Goal: Task Accomplishment & Management: Manage account settings

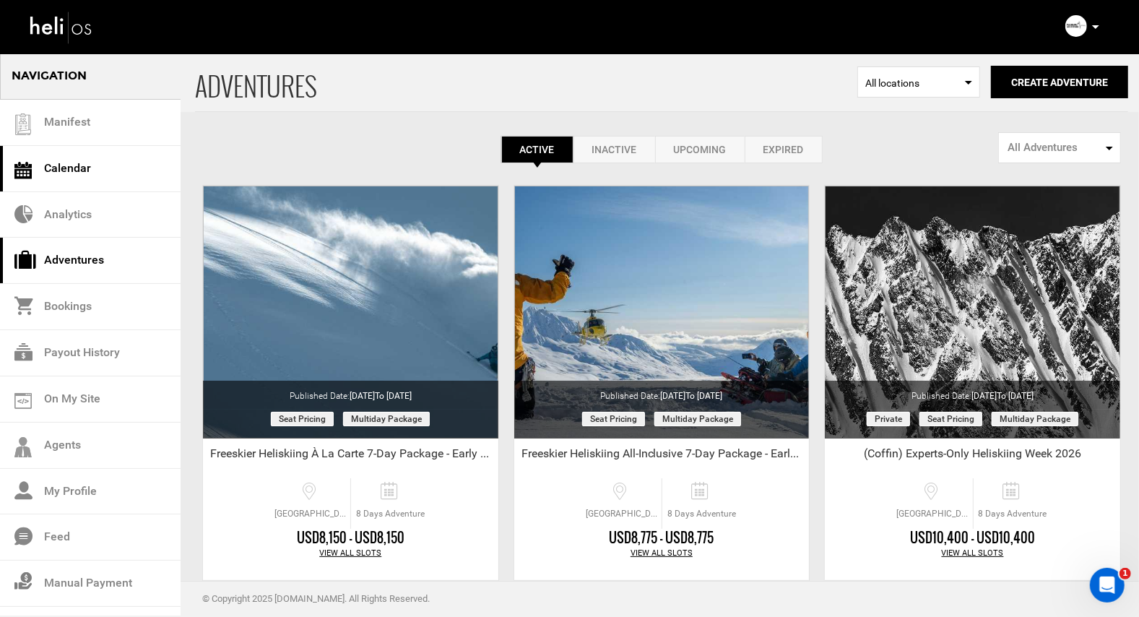
click at [67, 166] on link "Calendar" at bounding box center [90, 169] width 181 height 46
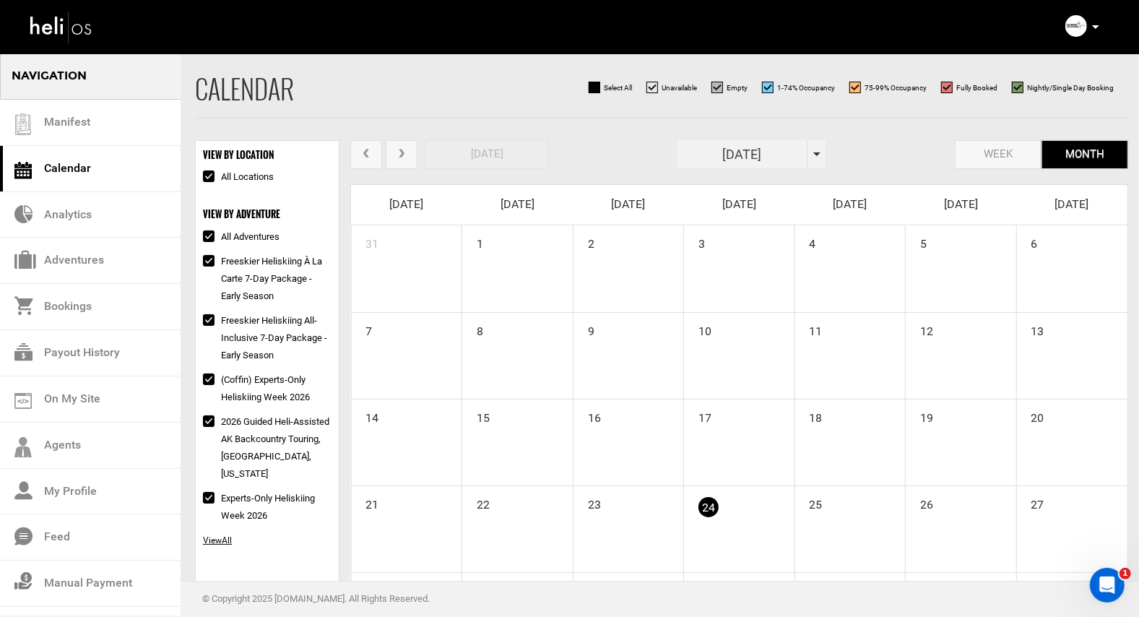
click at [209, 236] on input "All Adventures" at bounding box center [207, 236] width 9 height 17
checkbox input "false"
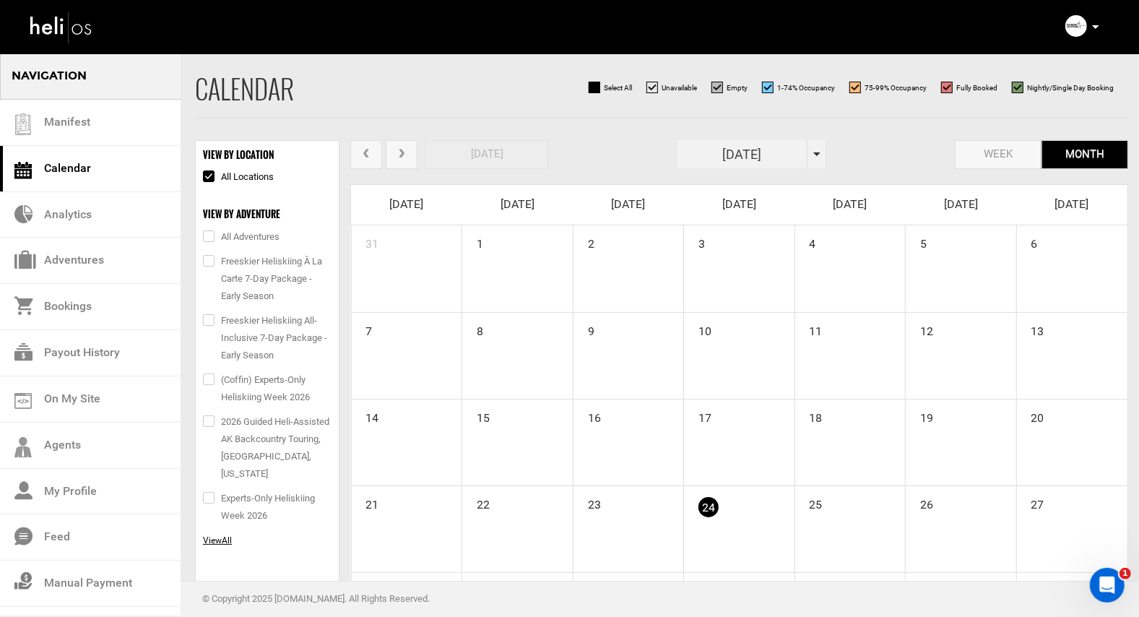
checkbox input "false"
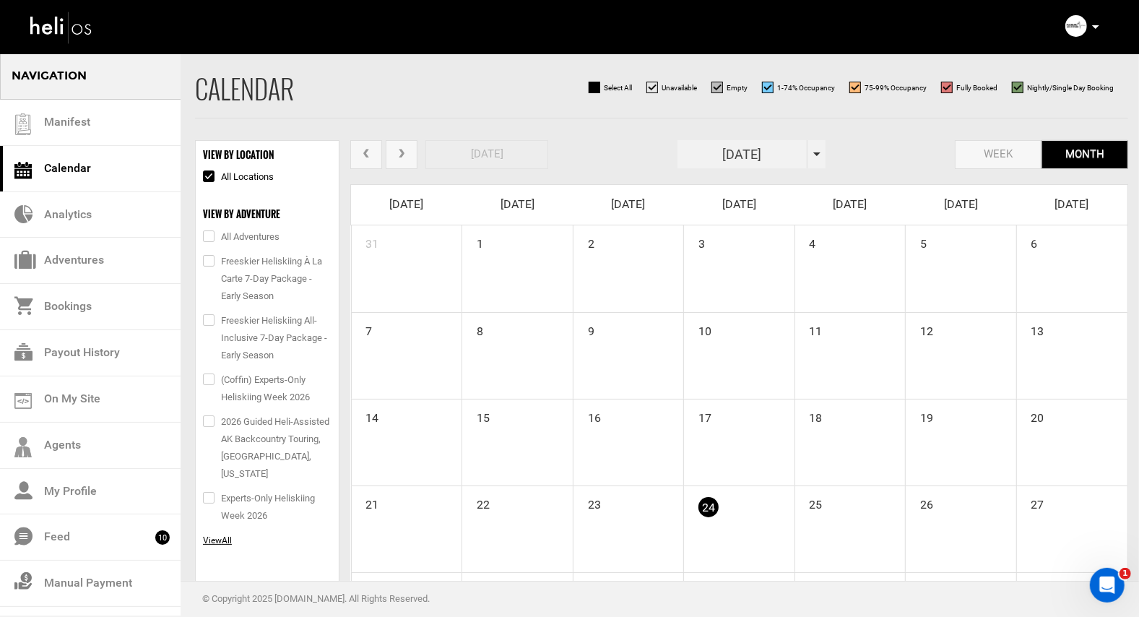
click at [212, 535] on span "View" at bounding box center [212, 540] width 19 height 10
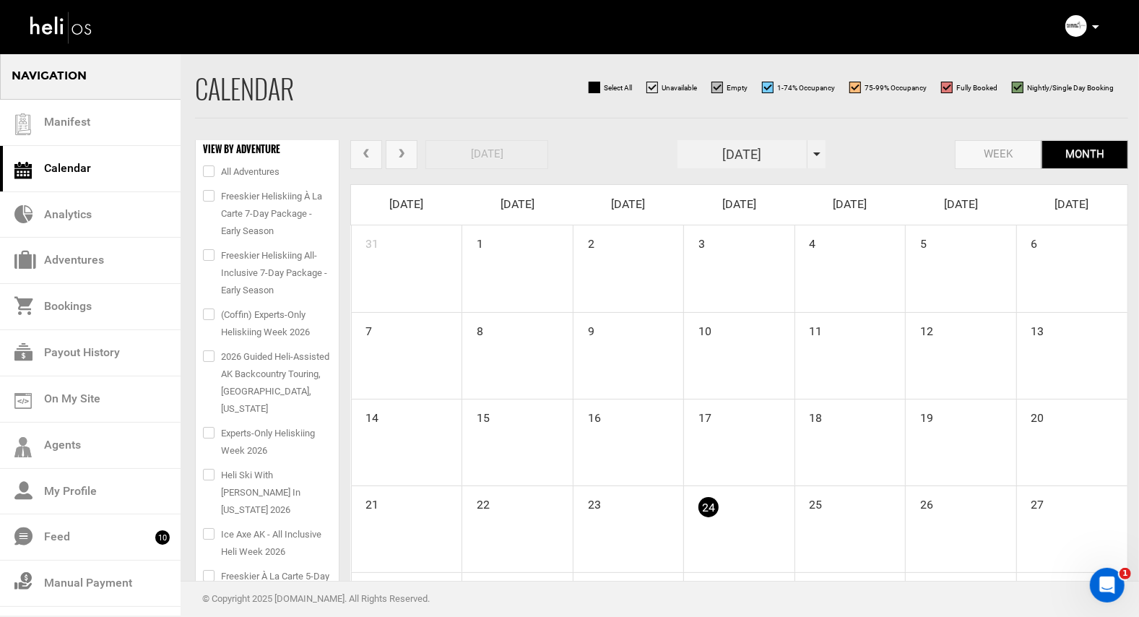
scroll to position [66, 0]
click at [766, 154] on input "[DATE]" at bounding box center [743, 154] width 130 height 28
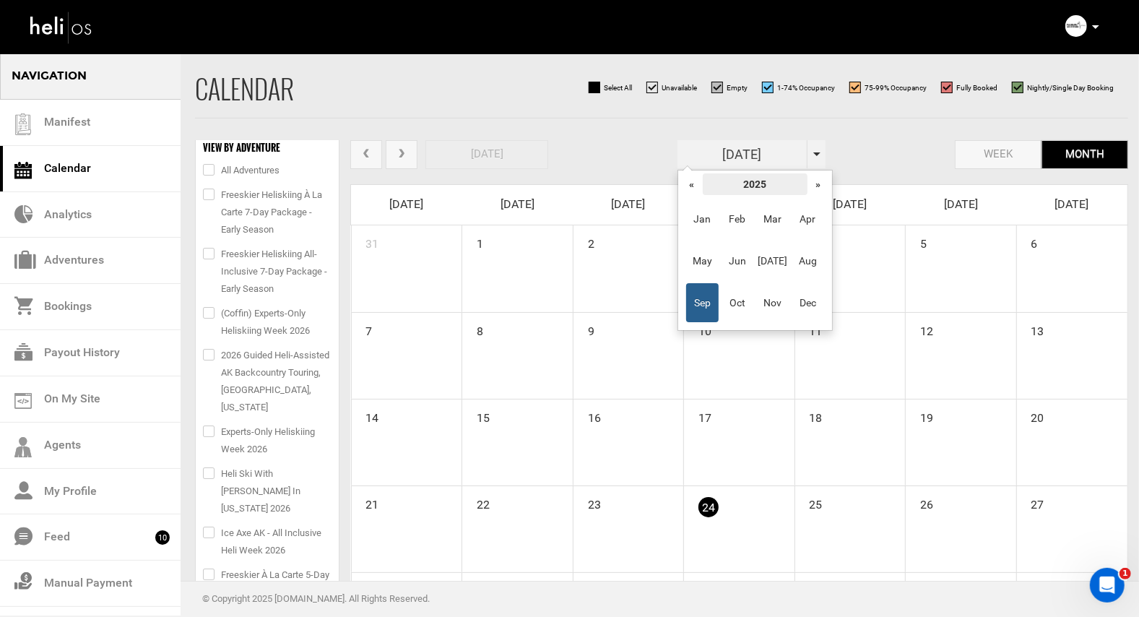
click at [769, 181] on th "2025" at bounding box center [755, 184] width 105 height 22
click at [808, 258] on span "2026" at bounding box center [808, 260] width 33 height 39
click at [815, 211] on span "Apr" at bounding box center [808, 218] width 33 height 39
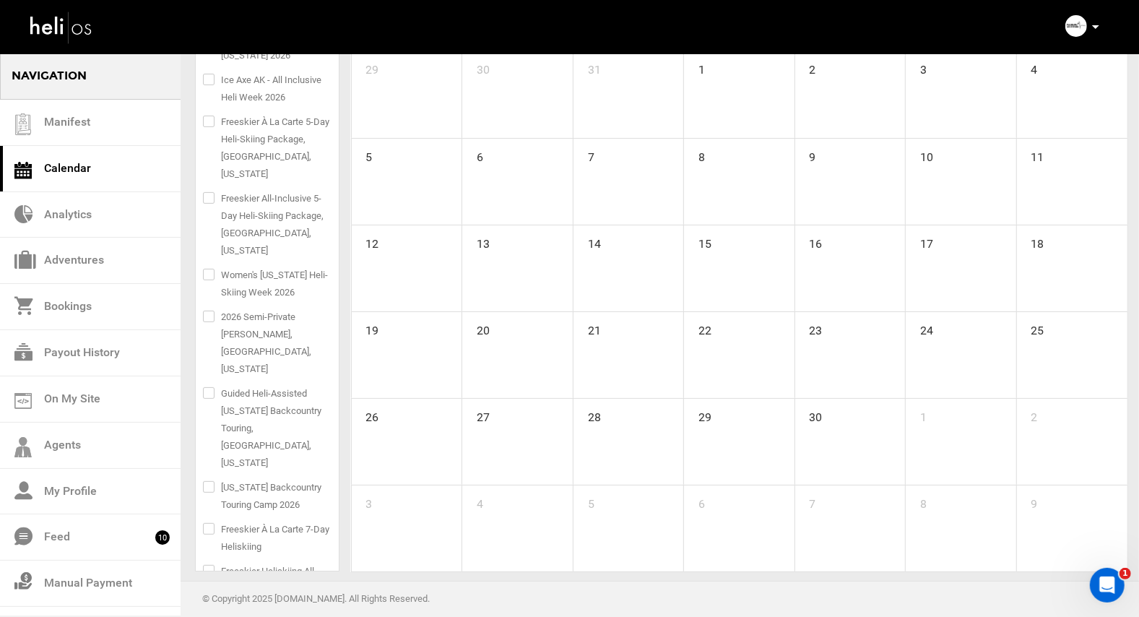
scroll to position [178, 0]
checkbox input "true"
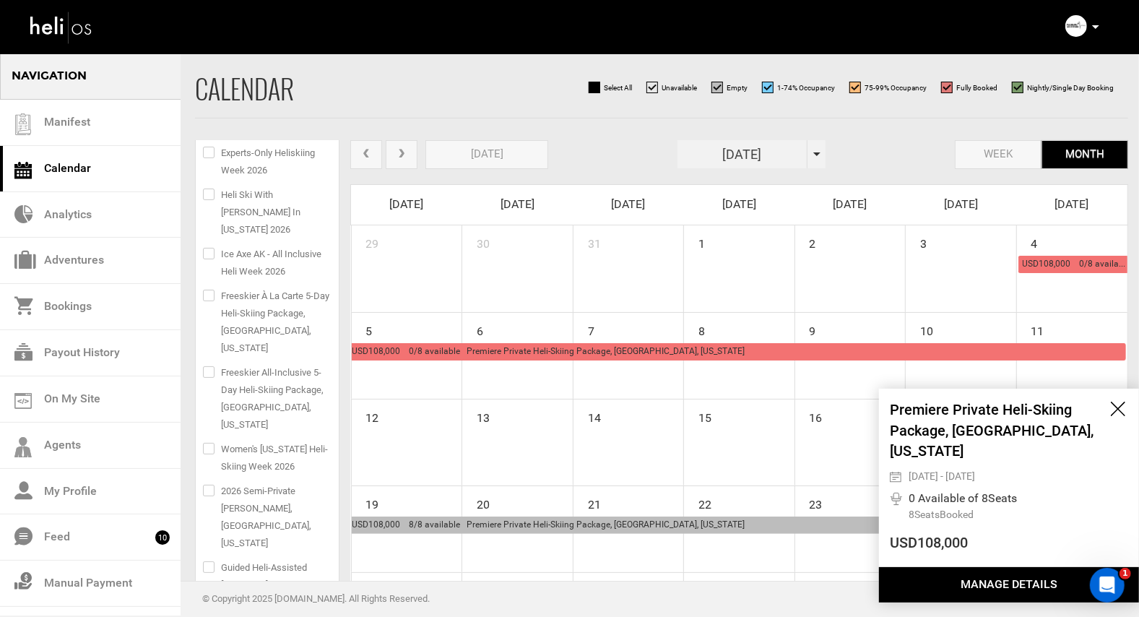
click at [986, 584] on button "Manage Details" at bounding box center [1009, 584] width 260 height 35
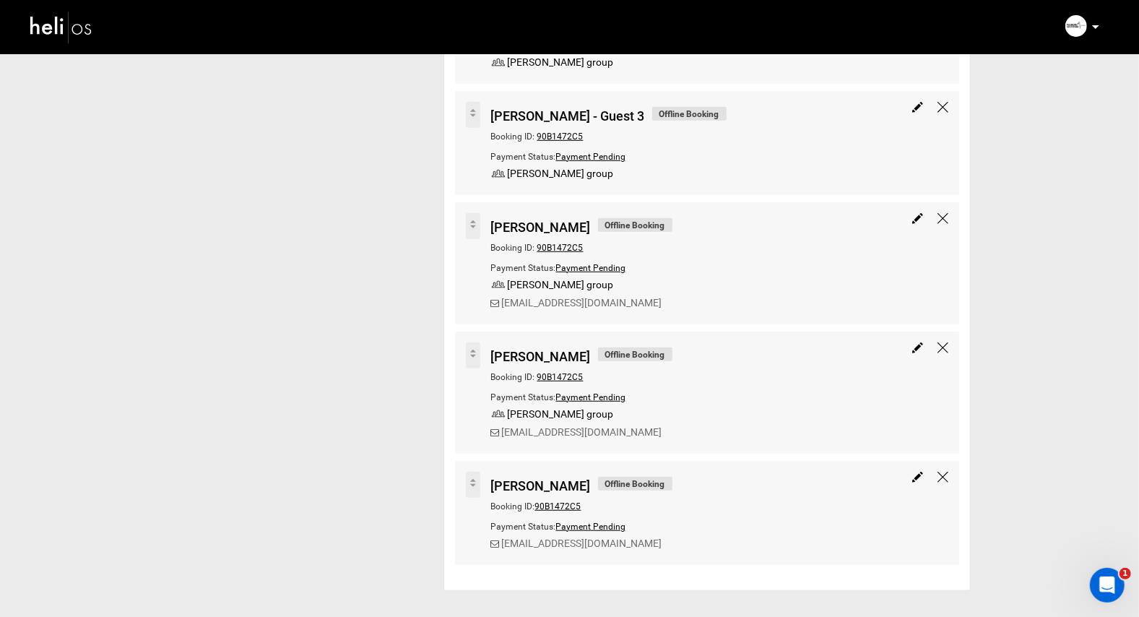
scroll to position [687, 0]
click at [915, 108] on img at bounding box center [917, 106] width 11 height 11
type input "[PERSON_NAME] - Guest 3"
type input "108000"
select select "8"
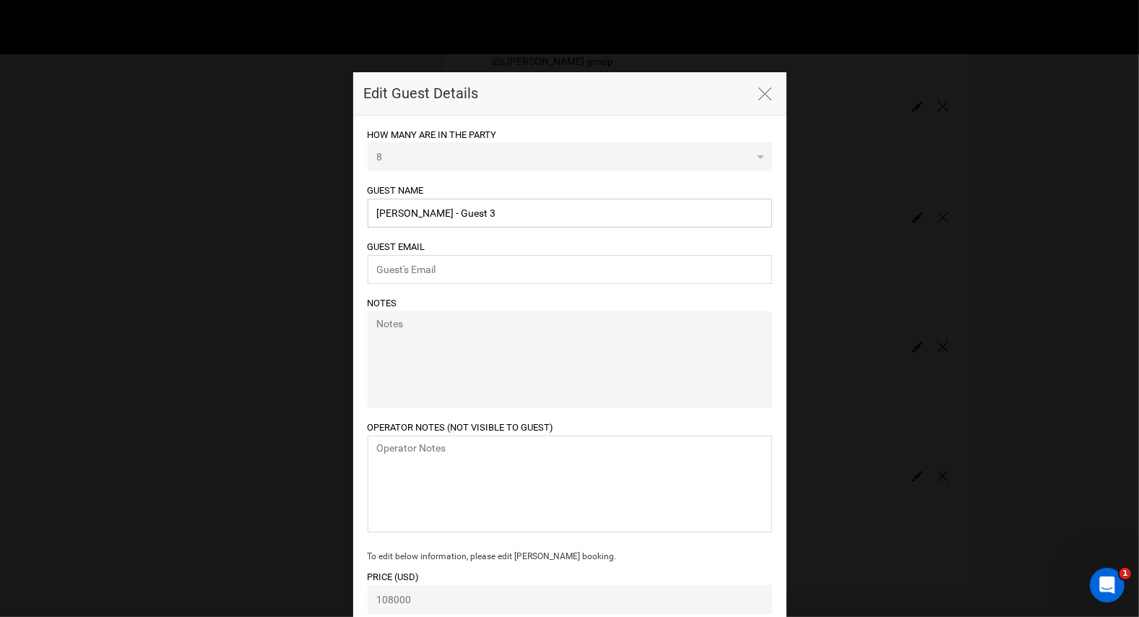
drag, startPoint x: 489, startPoint y: 212, endPoint x: 313, endPoint y: 215, distance: 175.5
click at [313, 215] on div "Edit Guest Details HOW MANY ARE IN THE PARTY 8 0 1 2 3 4 5 6 7 8 0 Notes" at bounding box center [569, 308] width 1139 height 617
click at [380, 264] on input "email" at bounding box center [570, 269] width 404 height 29
paste input "[PERSON_NAME][EMAIL_ADDRESS][PERSON_NAME][DOMAIN_NAME]"
type input "[PERSON_NAME][EMAIL_ADDRESS][PERSON_NAME][DOMAIN_NAME]"
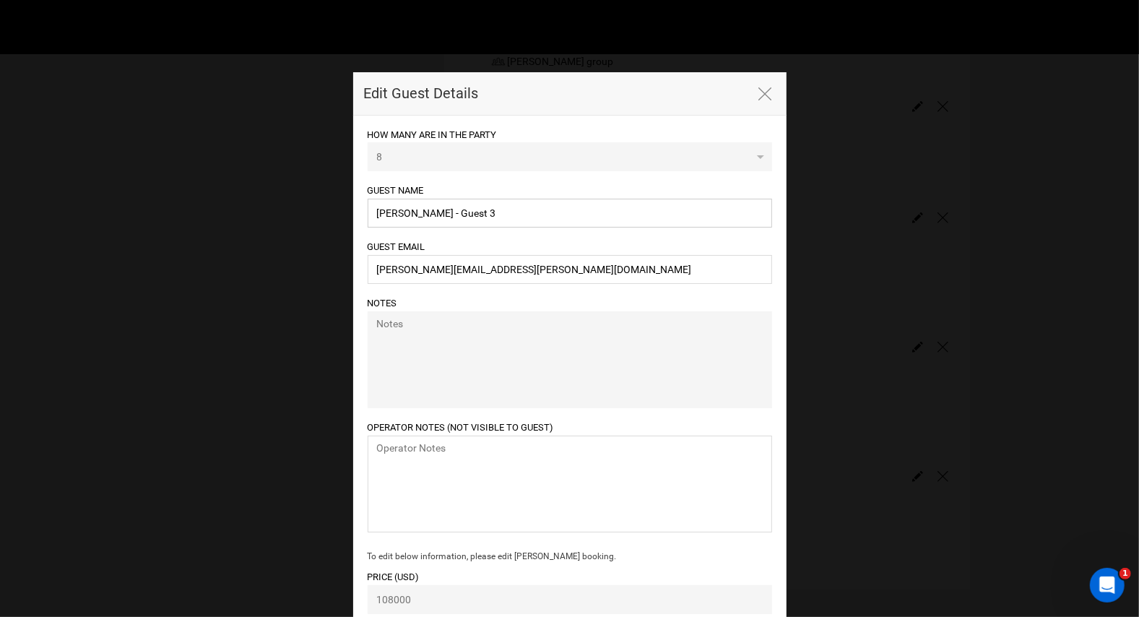
drag, startPoint x: 498, startPoint y: 213, endPoint x: 347, endPoint y: 208, distance: 150.3
click at [347, 208] on div "Edit Guest Details HOW MANY ARE IN THE PARTY 8 0 1 2 3 4 5 6 7 8 0 Notes" at bounding box center [569, 308] width 1139 height 617
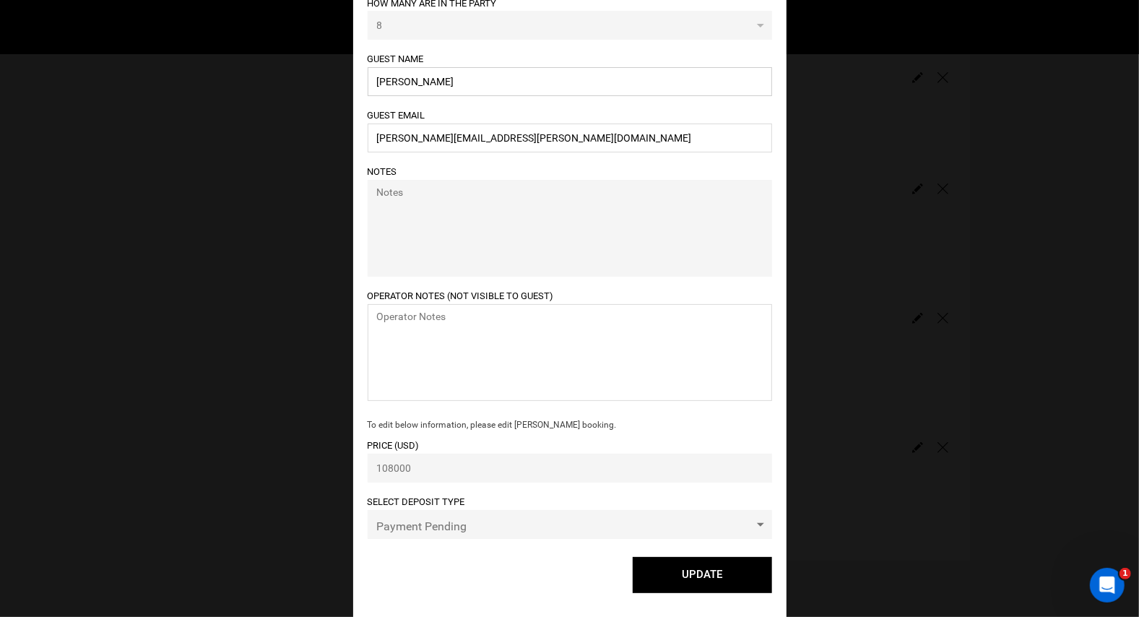
scroll to position [727, 0]
type input "[PERSON_NAME]"
click at [691, 574] on button "UPDATE" at bounding box center [702, 575] width 139 height 36
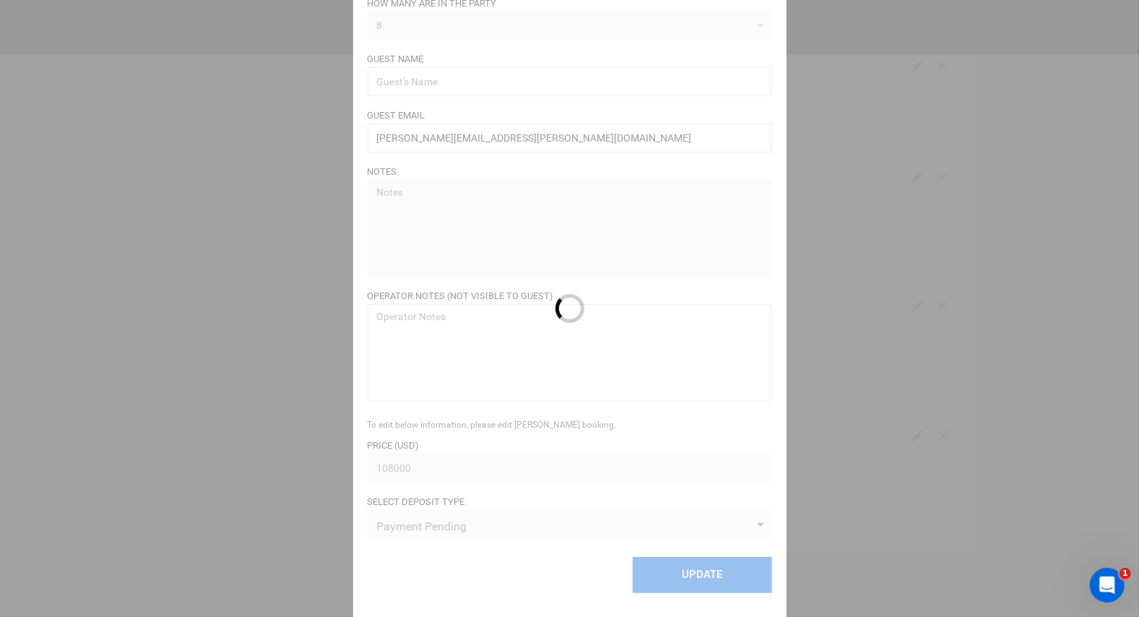
select select "1"
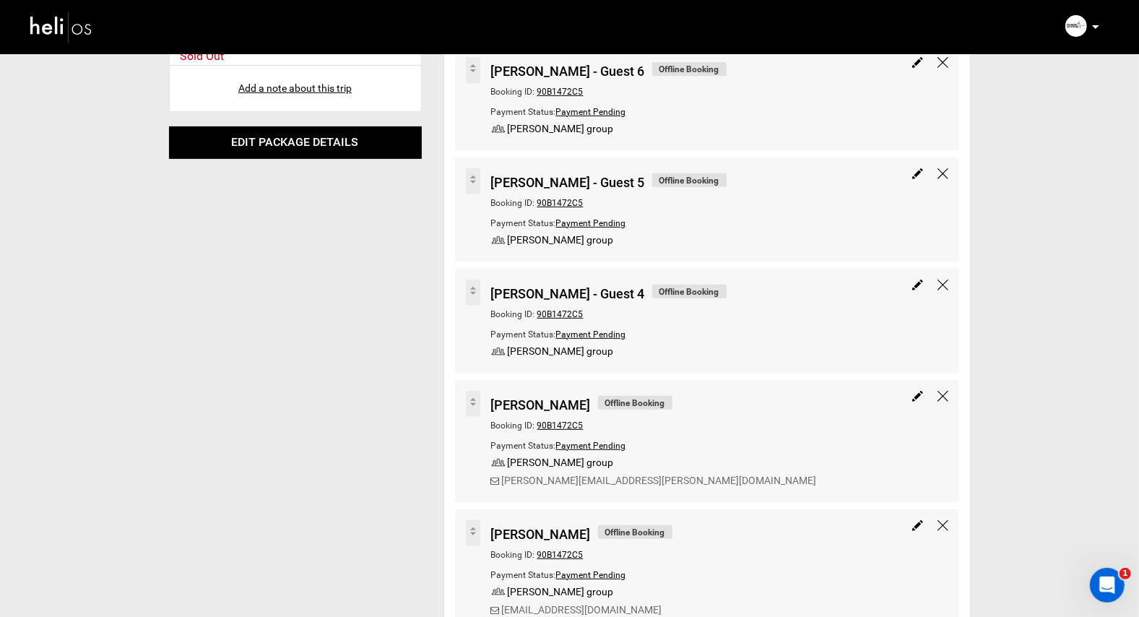
scroll to position [354, 0]
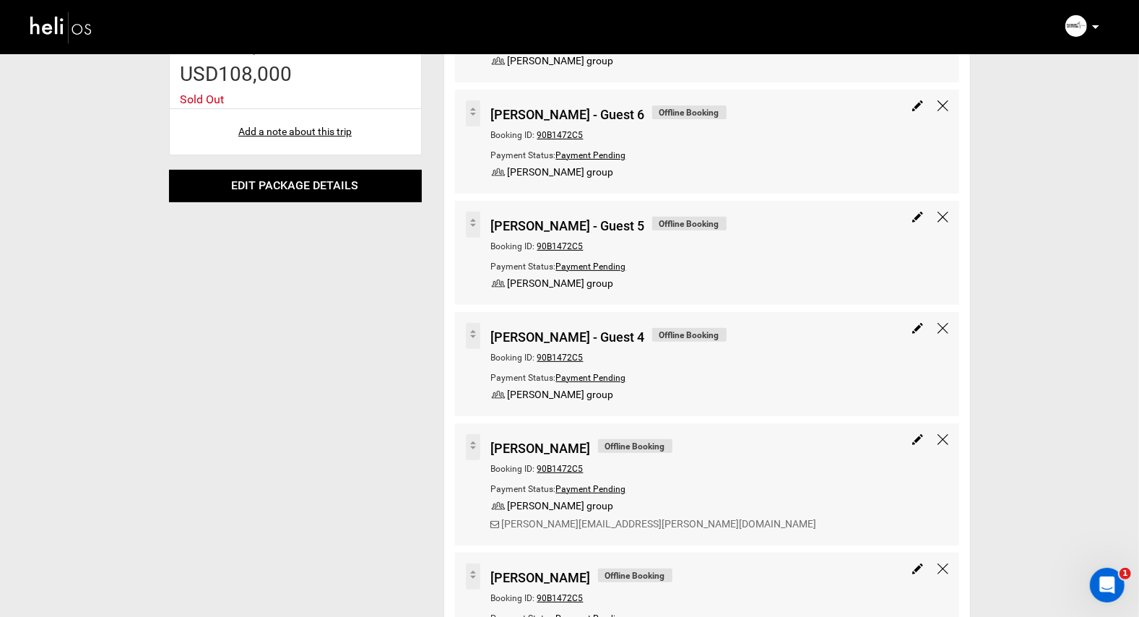
click at [918, 328] on img at bounding box center [917, 328] width 11 height 11
type input "[PERSON_NAME] - Guest 4"
type input "108000"
select select "8"
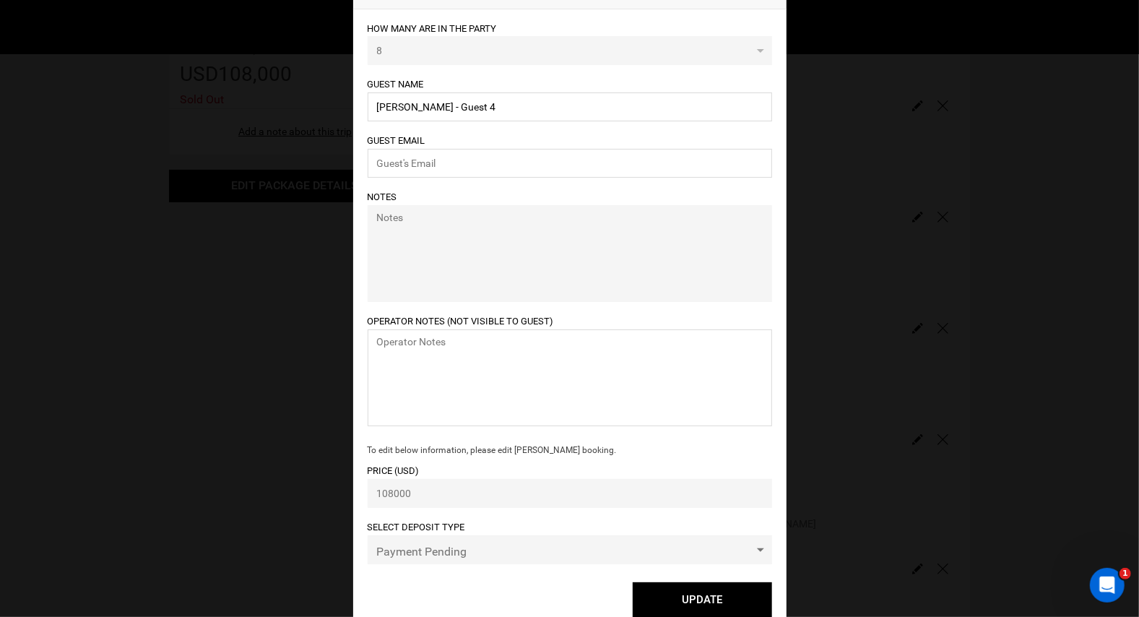
scroll to position [0, 0]
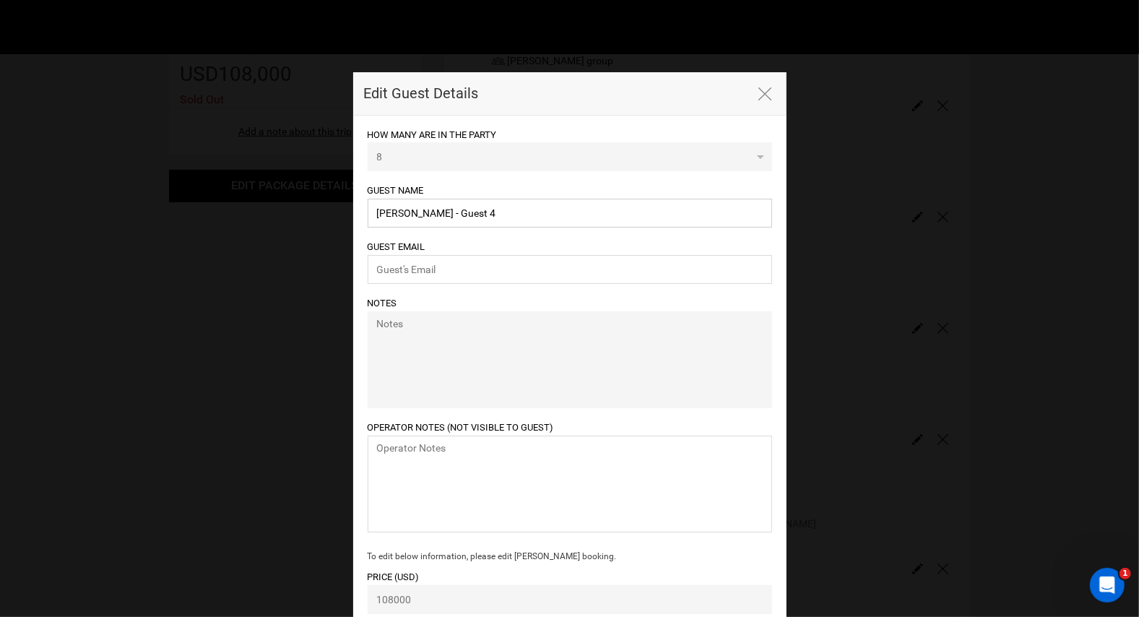
drag, startPoint x: 502, startPoint y: 213, endPoint x: 316, endPoint y: 212, distance: 185.6
click at [316, 212] on div "Edit Guest Details HOW MANY ARE IN THE PARTY 8 0 1 2 3 4 5 6 7 8 0 Notes" at bounding box center [569, 308] width 1139 height 617
type input "[PERSON_NAME]"
paste input "[PERSON_NAME][EMAIL_ADDRESS][PERSON_NAME][DOMAIN_NAME]"
type input "[PERSON_NAME][EMAIL_ADDRESS][PERSON_NAME][DOMAIN_NAME]"
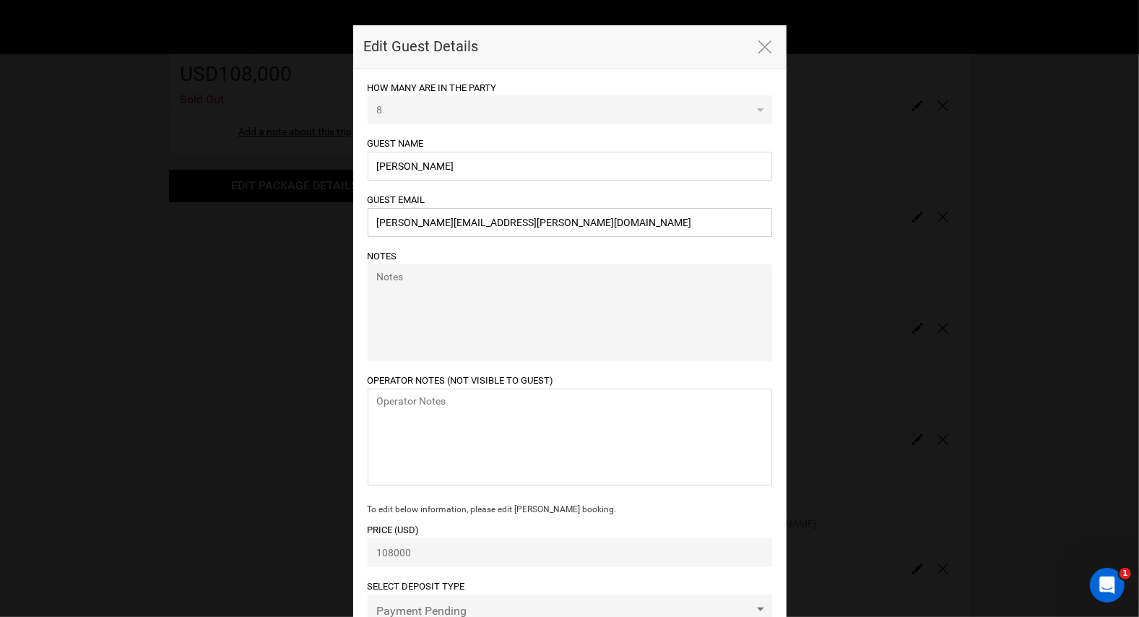
scroll to position [131, 0]
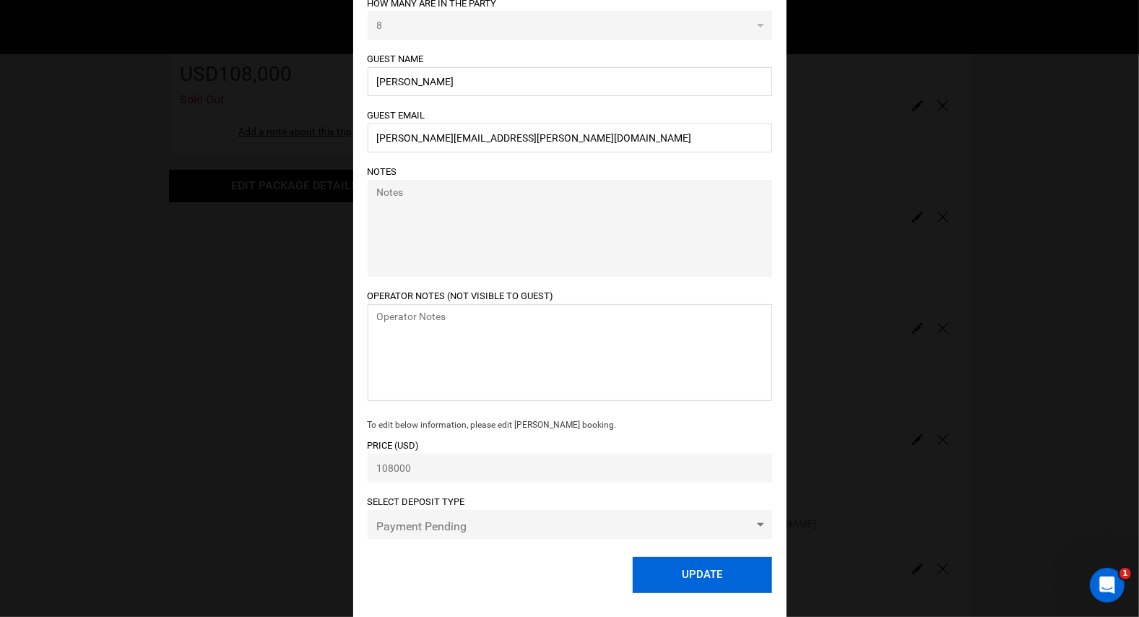
click at [698, 574] on button "UPDATE" at bounding box center [702, 575] width 139 height 36
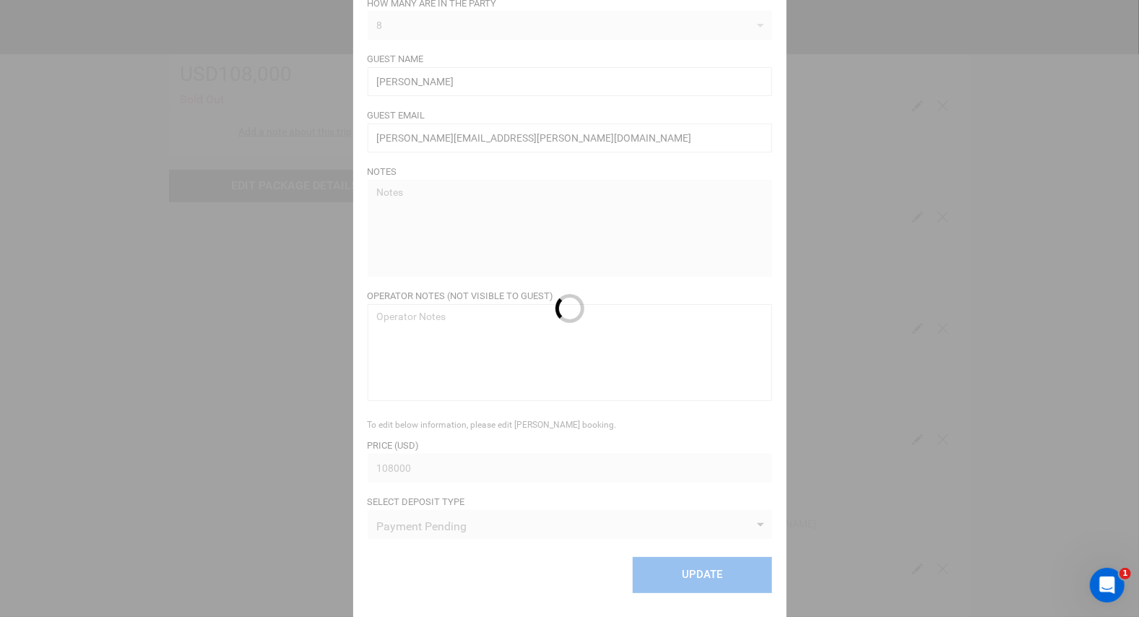
select select "1"
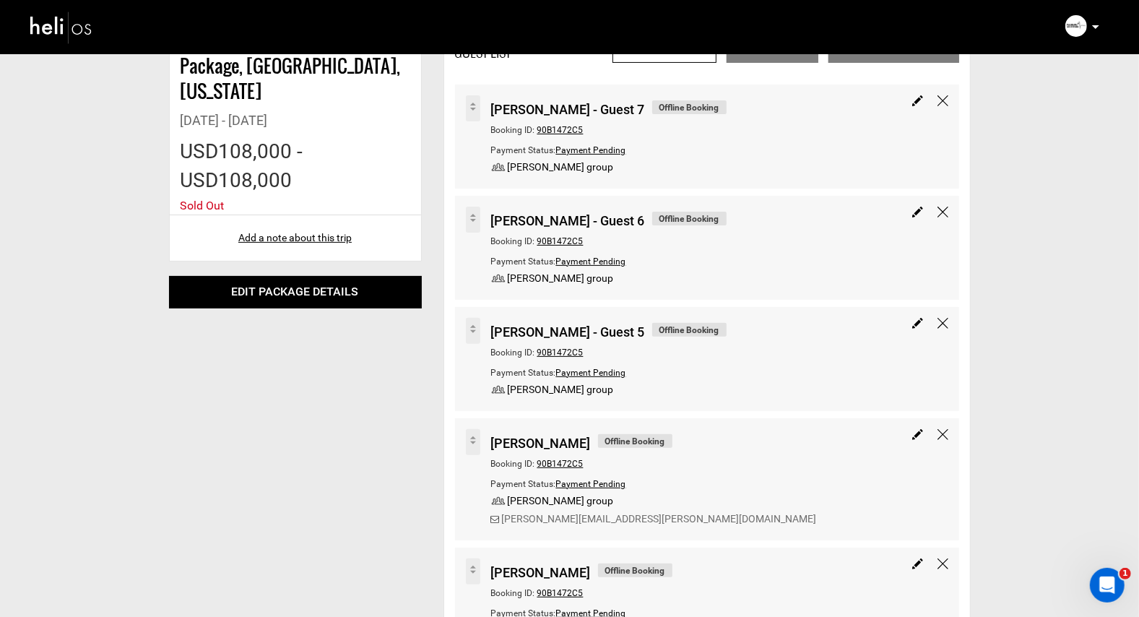
scroll to position [170, 0]
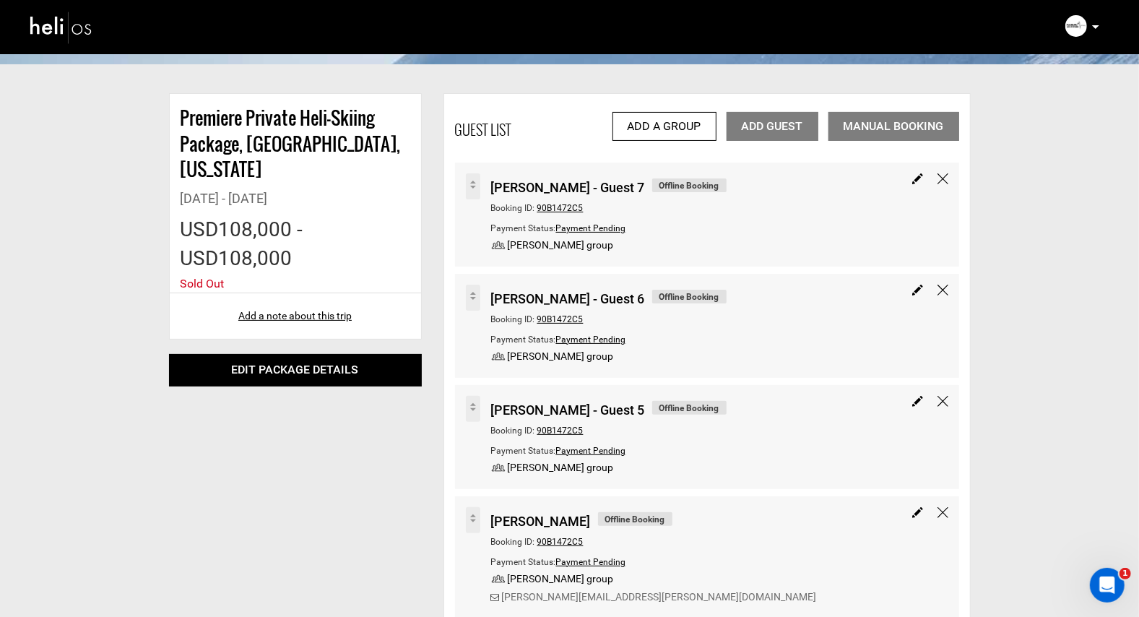
click at [776, 126] on div "Add a Group Add Guest Manual Booking" at bounding box center [782, 126] width 354 height 29
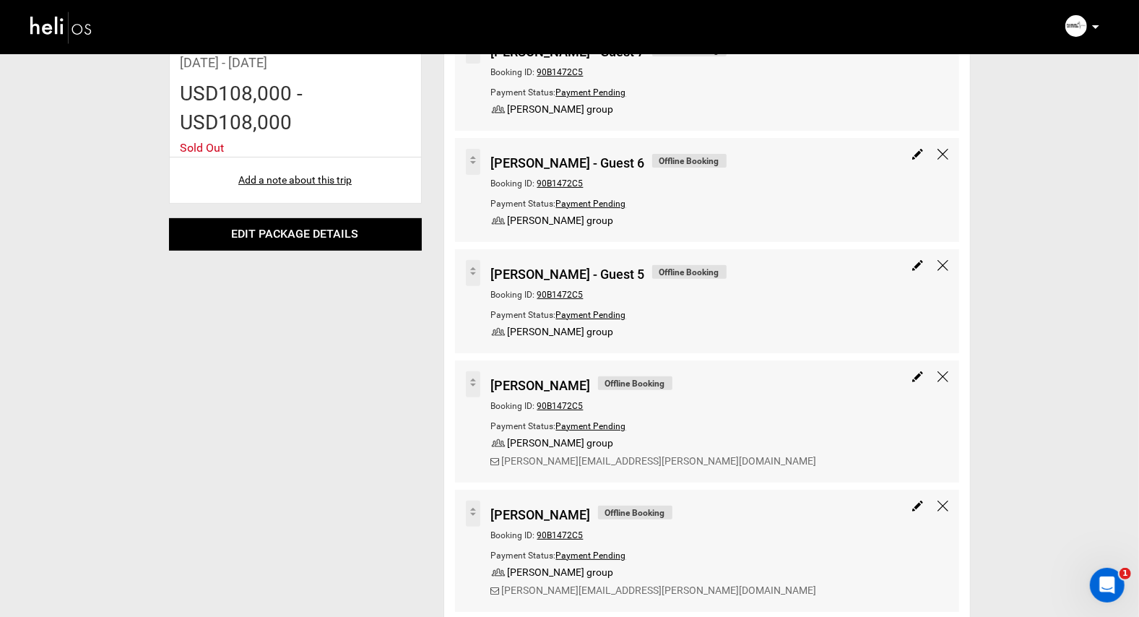
scroll to position [301, 0]
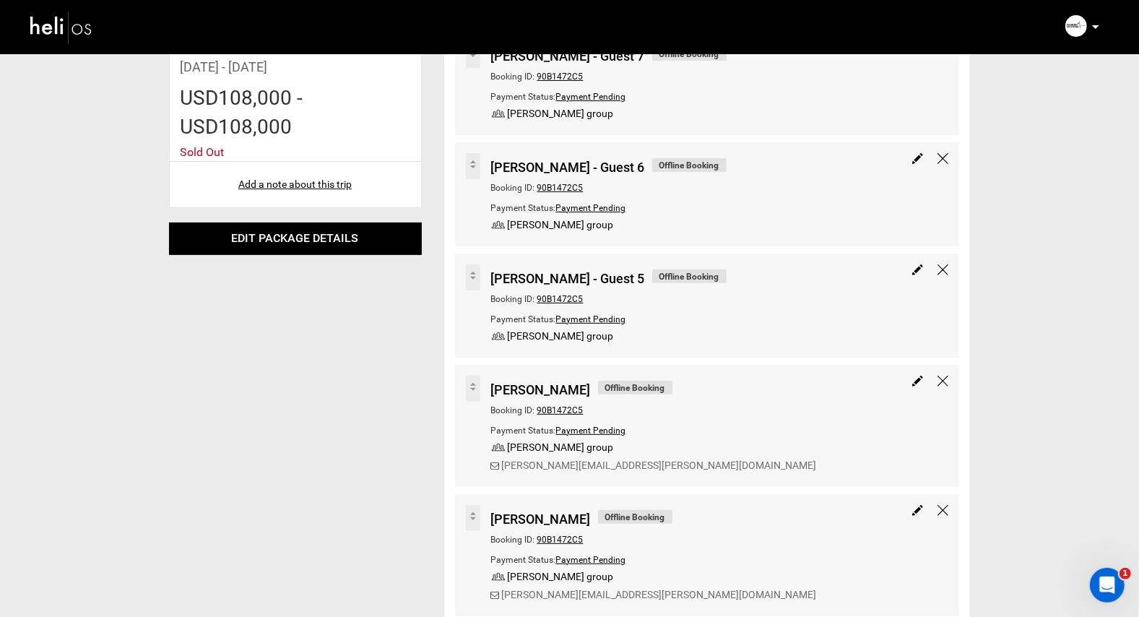
click at [915, 268] on img at bounding box center [917, 269] width 11 height 11
type input "[PERSON_NAME] - Guest 5"
type input "108000"
select select "8"
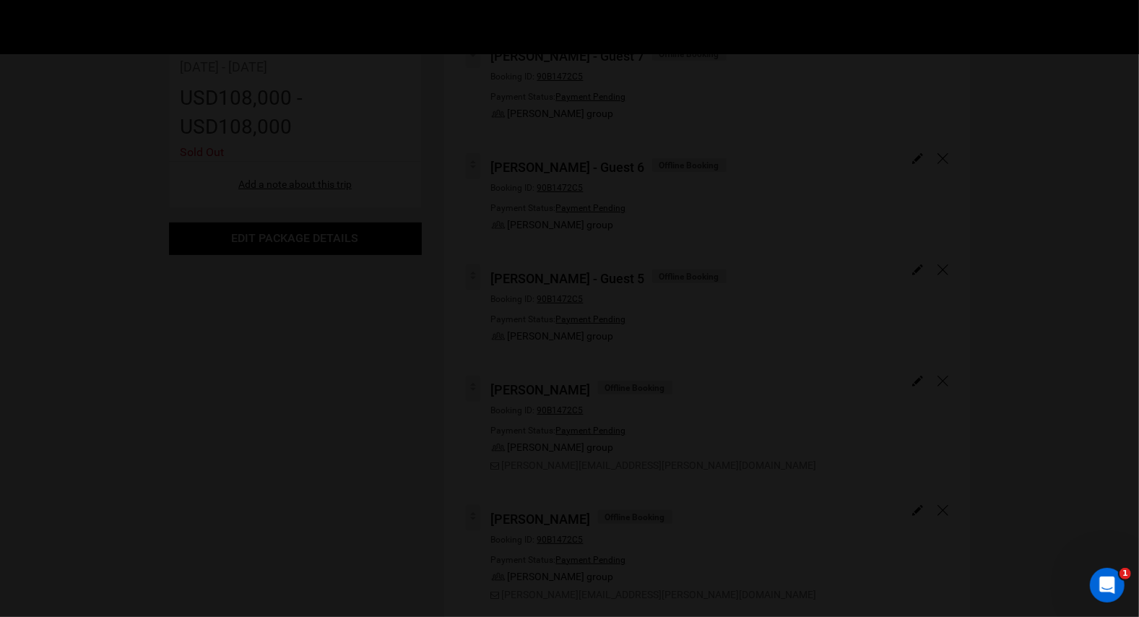
scroll to position [0, 0]
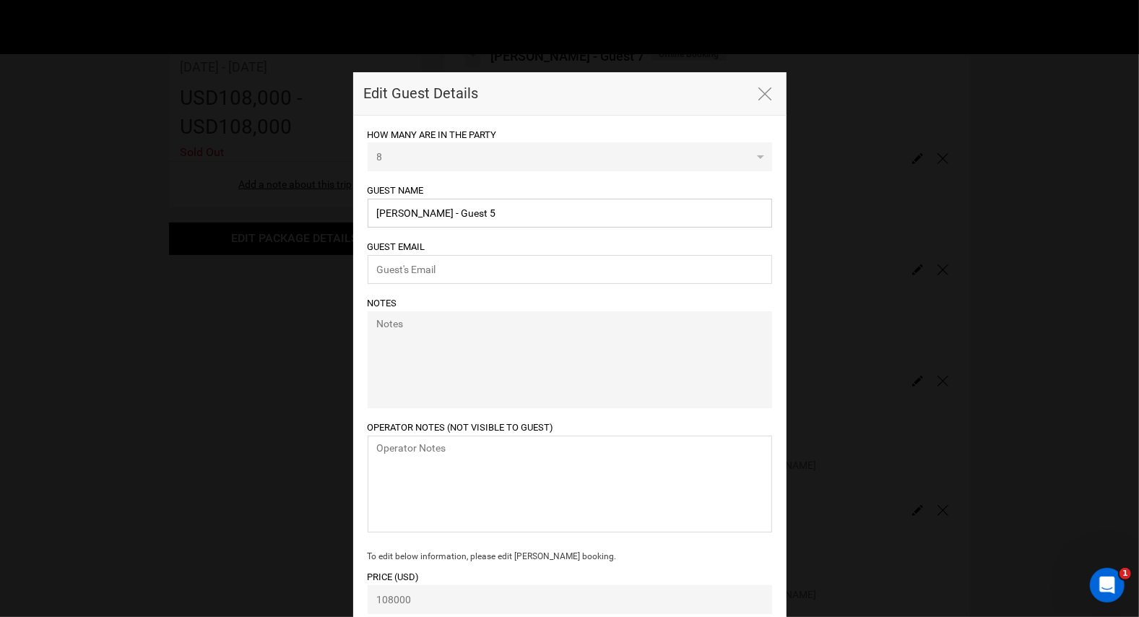
drag, startPoint x: 508, startPoint y: 212, endPoint x: 362, endPoint y: 212, distance: 145.9
click at [362, 212] on div "HOW MANY ARE IN THE PARTY 8 0 1 2 3 4 5 6 7 8 0 1 2 3 4 Notes" at bounding box center [569, 433] width 433 height 634
type input "[PERSON_NAME]"
paste input "[PERSON_NAME][EMAIL_ADDRESS][DOMAIN_NAME]"
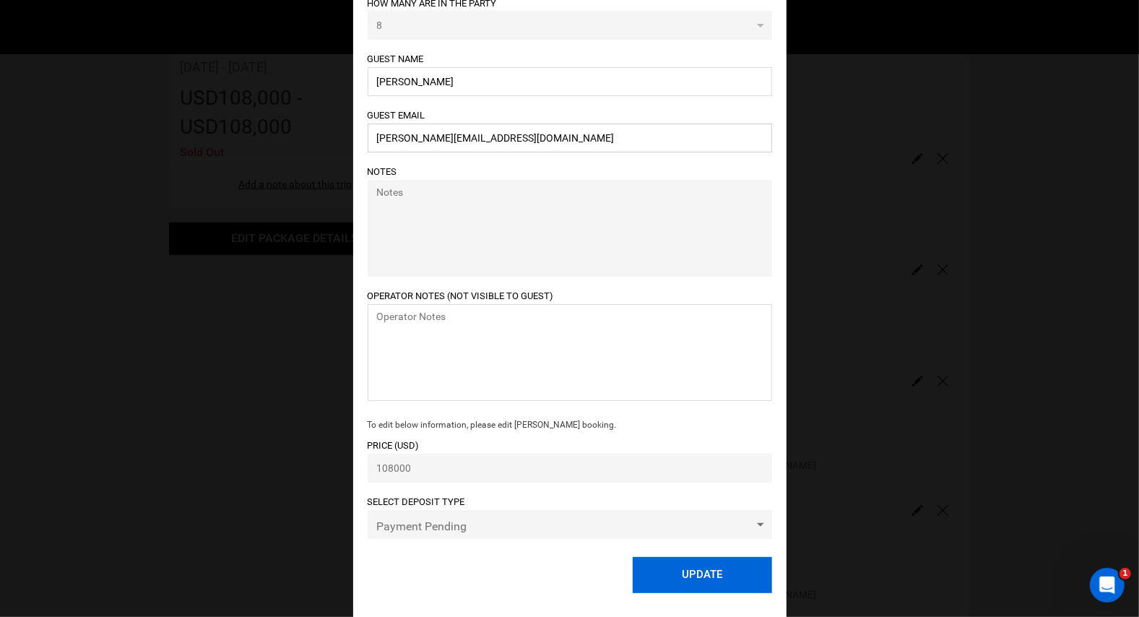
type input "[PERSON_NAME][EMAIL_ADDRESS][DOMAIN_NAME]"
click at [696, 576] on button "UPDATE" at bounding box center [702, 575] width 139 height 36
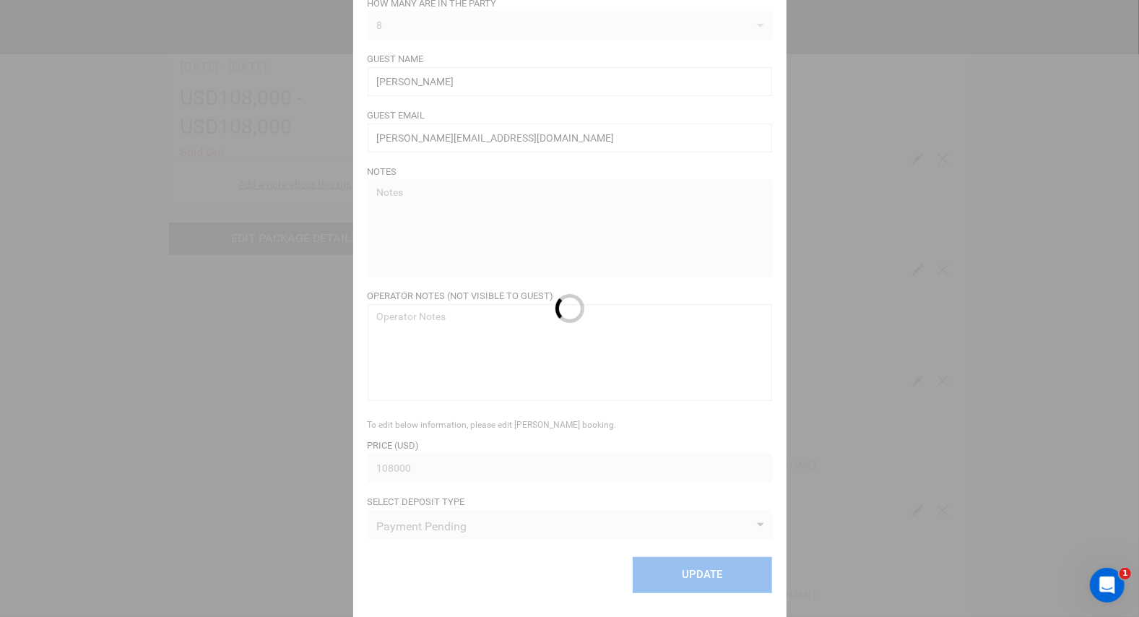
select select "1"
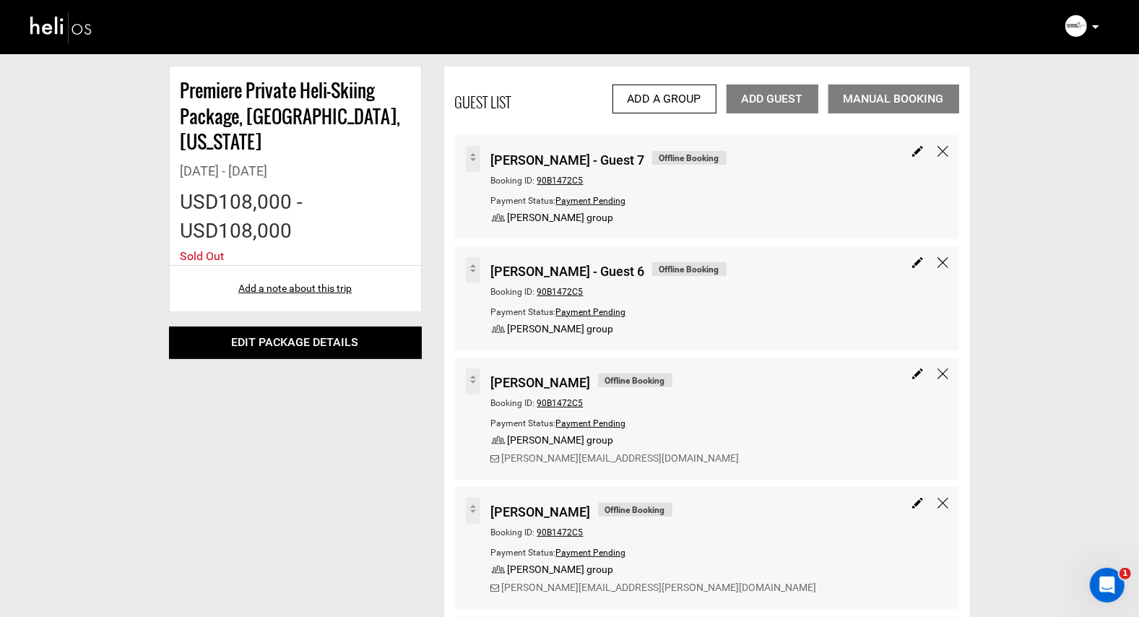
scroll to position [142, 0]
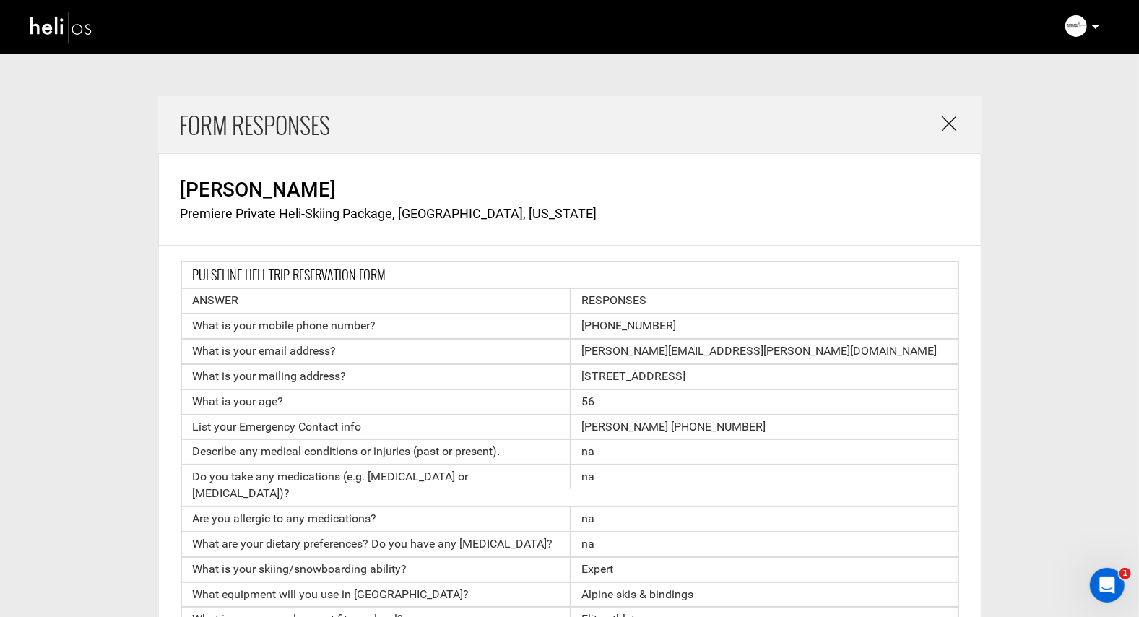
click at [475, 312] on div "ANSWER RESPONSES" at bounding box center [570, 301] width 779 height 25
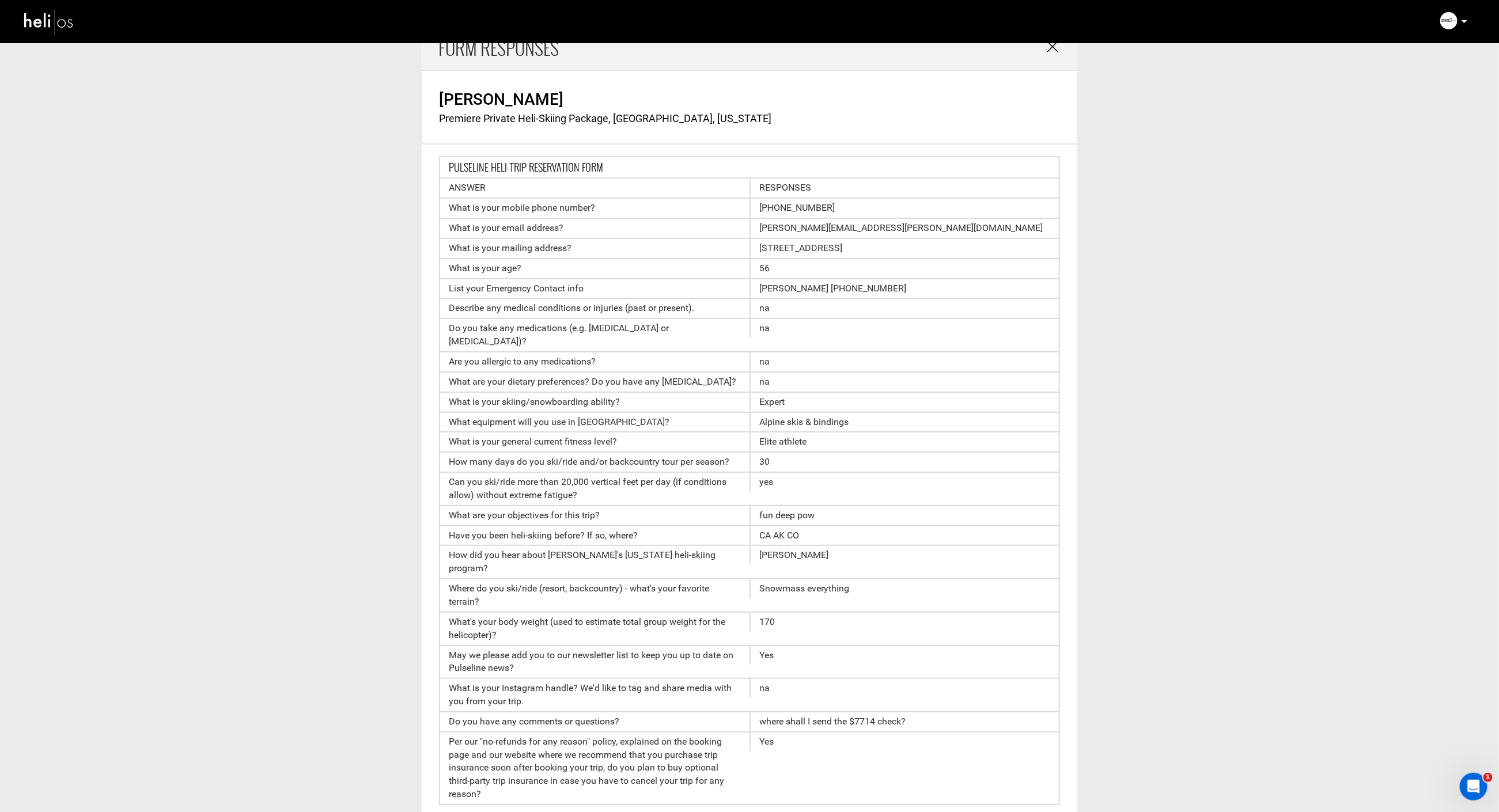
scroll to position [41, 0]
